Goal: Information Seeking & Learning: Learn about a topic

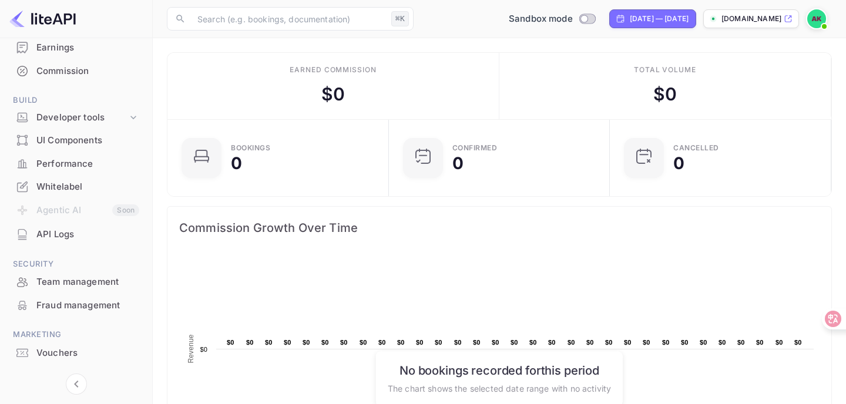
scroll to position [162, 0]
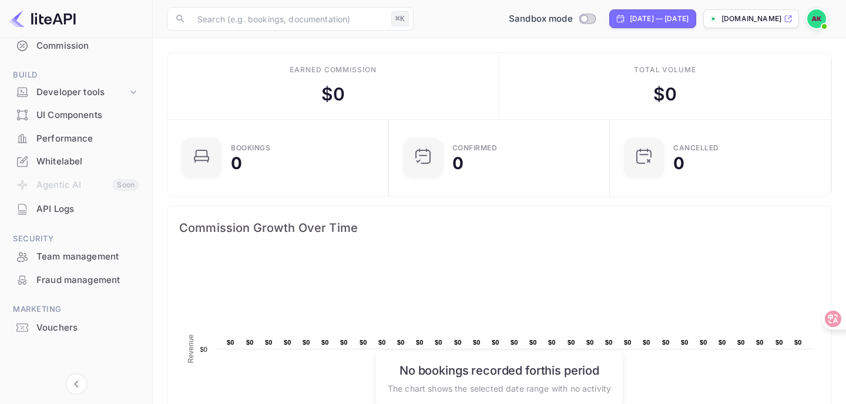
click at [69, 213] on div "API Logs" at bounding box center [87, 210] width 103 height 14
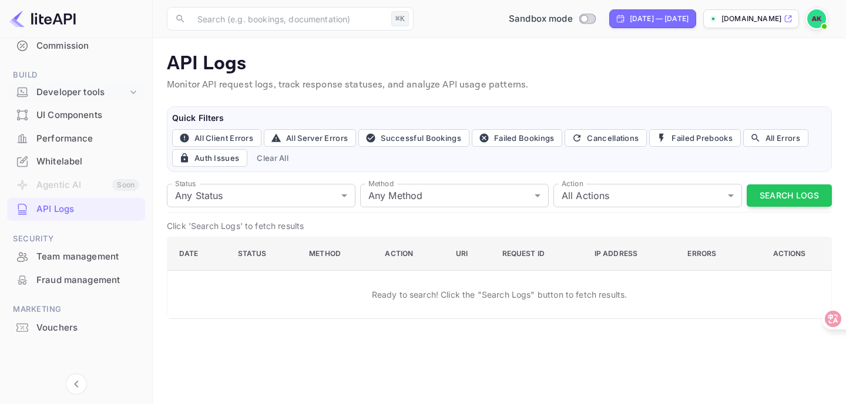
click at [82, 91] on div "Developer tools" at bounding box center [81, 93] width 91 height 14
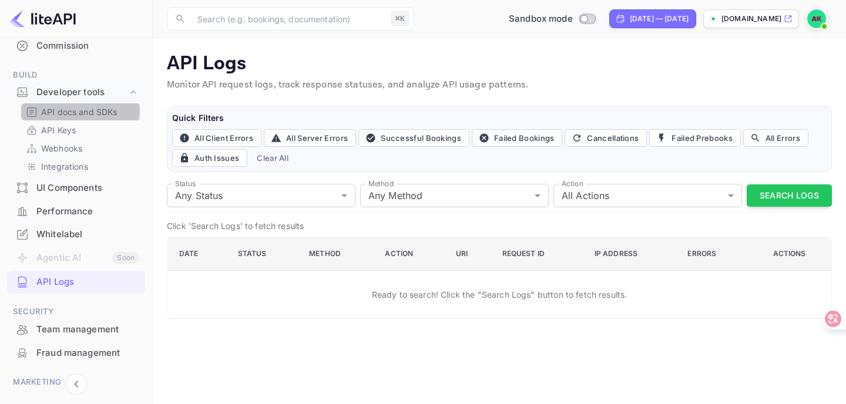
click at [80, 112] on p "API docs and SDKs" at bounding box center [79, 112] width 76 height 12
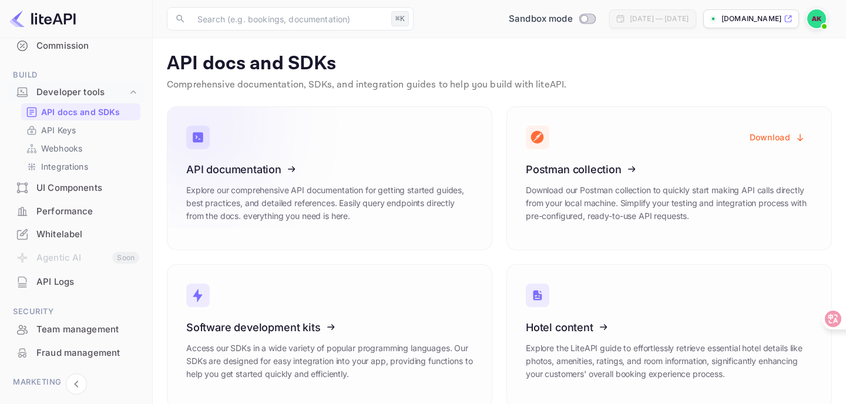
click at [271, 150] on icon at bounding box center [258, 167] width 183 height 121
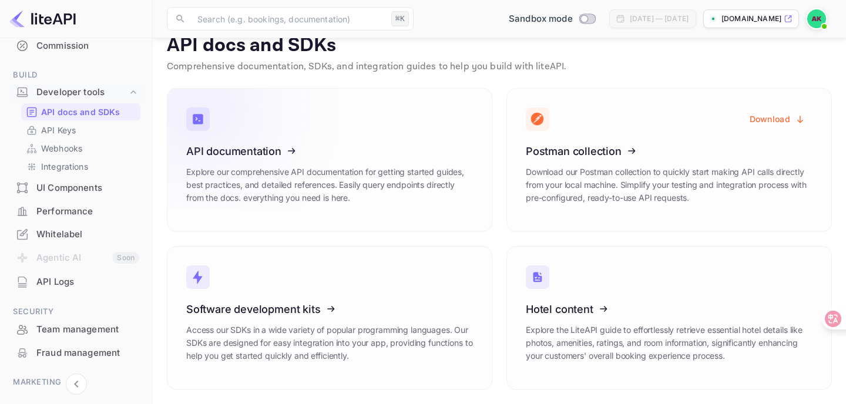
click at [281, 155] on icon at bounding box center [258, 149] width 183 height 121
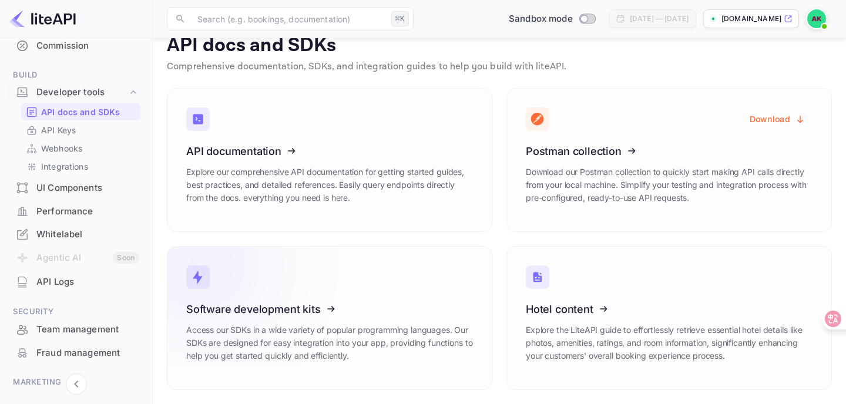
click at [307, 305] on icon at bounding box center [258, 307] width 183 height 121
click at [286, 328] on icon at bounding box center [258, 307] width 183 height 121
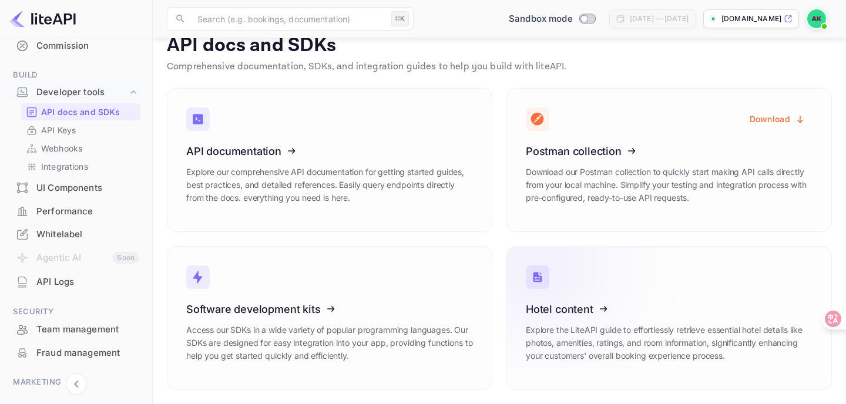
click at [633, 325] on icon at bounding box center [598, 307] width 183 height 121
